Goal: Task Accomplishment & Management: Manage account settings

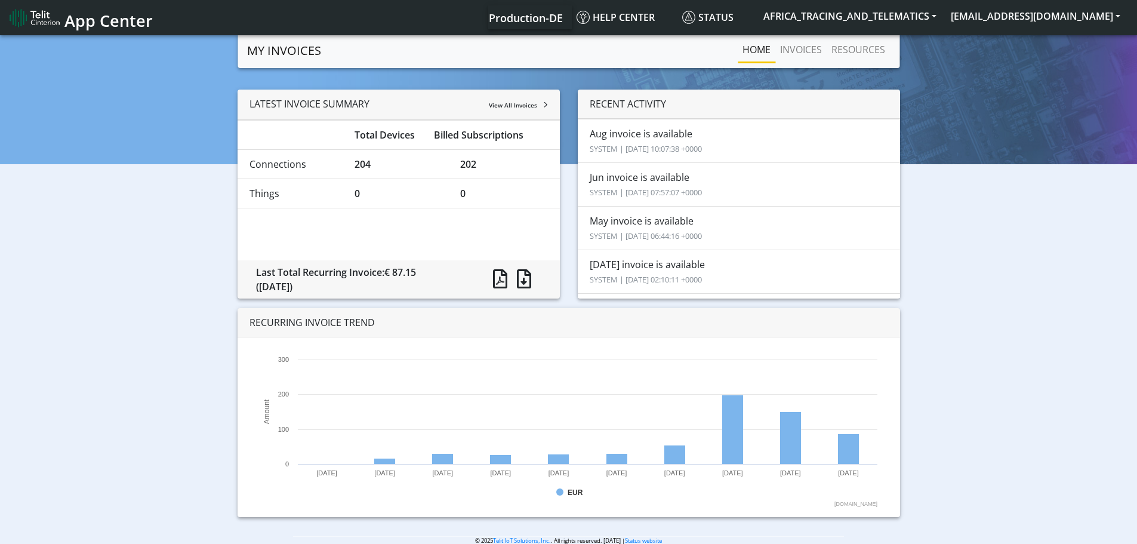
click at [636, 136] on li "Aug invoice is available SYSTEM | [DATE] 10:07:38 +0000" at bounding box center [739, 141] width 322 height 44
click at [804, 47] on link "INVOICES" at bounding box center [800, 50] width 51 height 24
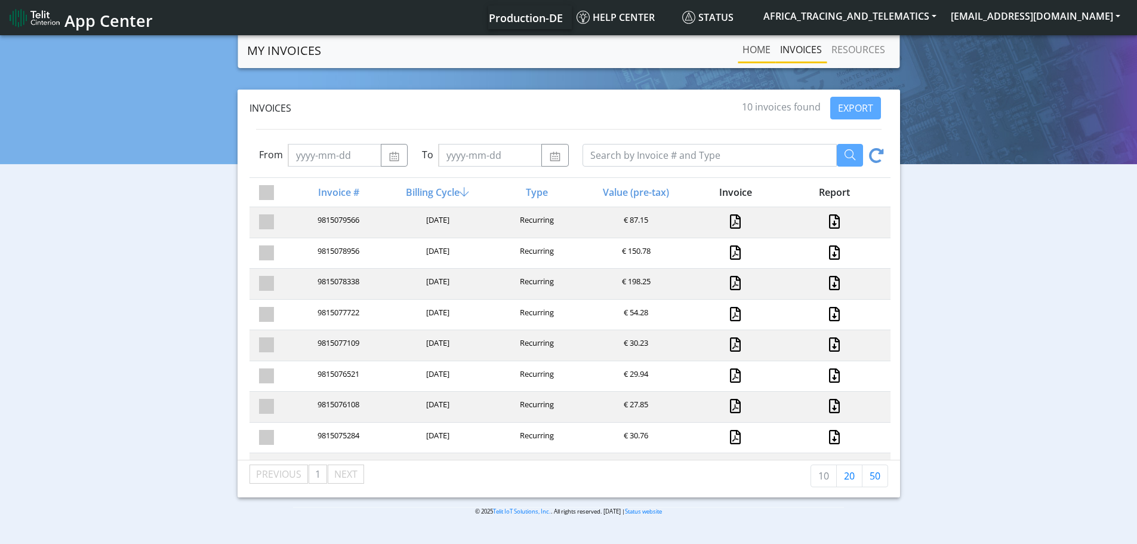
click at [765, 47] on link "Home" at bounding box center [757, 50] width 38 height 24
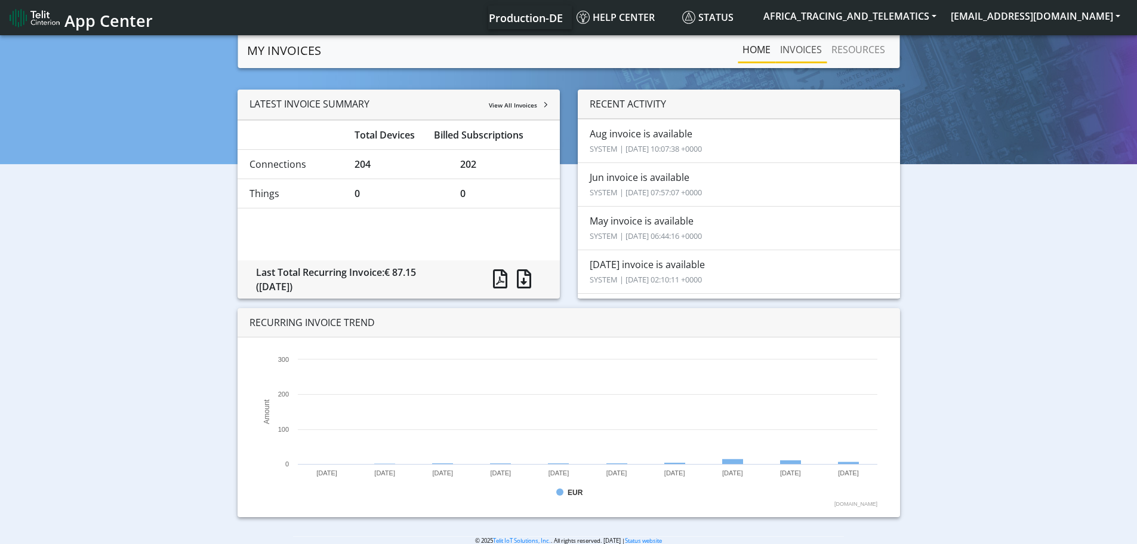
click at [800, 47] on link "INVOICES" at bounding box center [800, 50] width 51 height 24
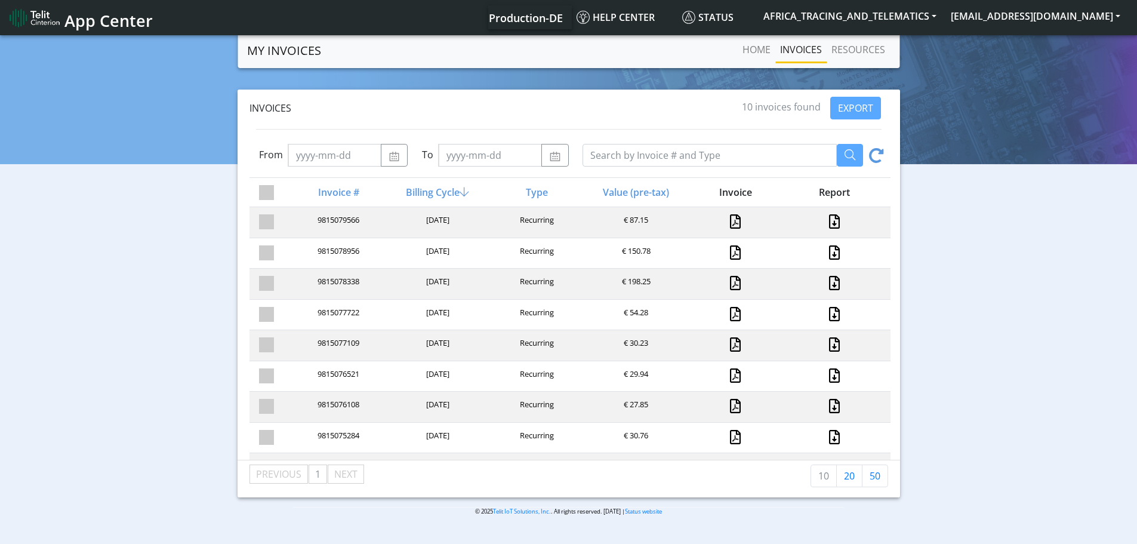
click at [722, 221] on div at bounding box center [734, 222] width 99 height 16
click at [828, 219] on link at bounding box center [835, 221] width 16 height 14
click at [757, 46] on link "Home" at bounding box center [757, 50] width 38 height 24
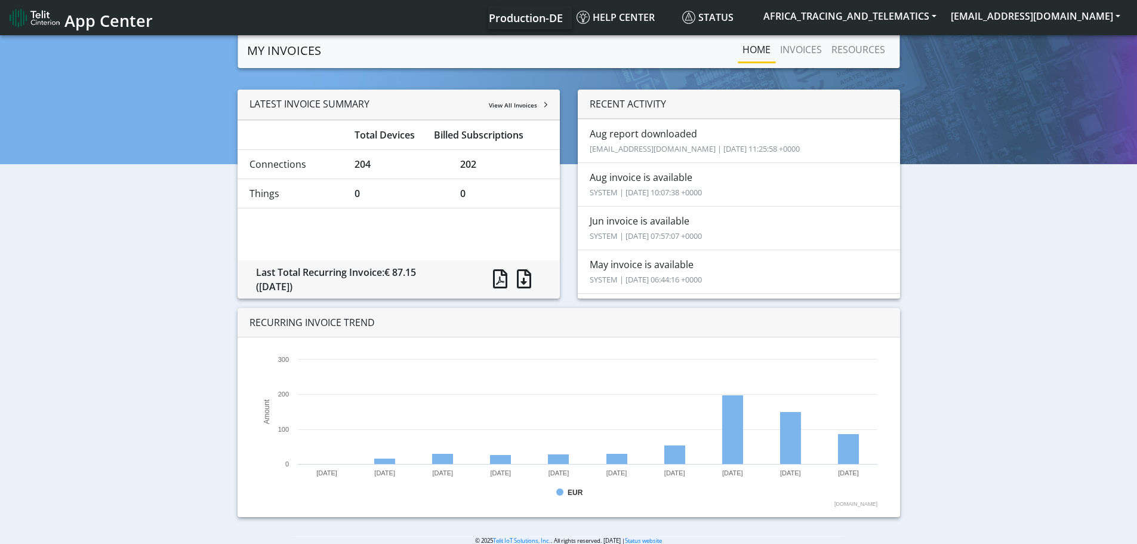
click at [116, 19] on span "App Center" at bounding box center [108, 21] width 88 height 22
